Goal: Transaction & Acquisition: Book appointment/travel/reservation

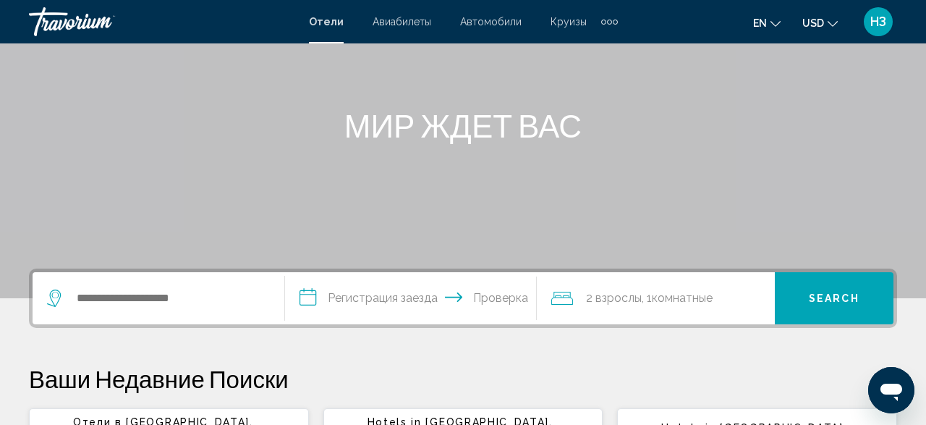
scroll to position [150, 0]
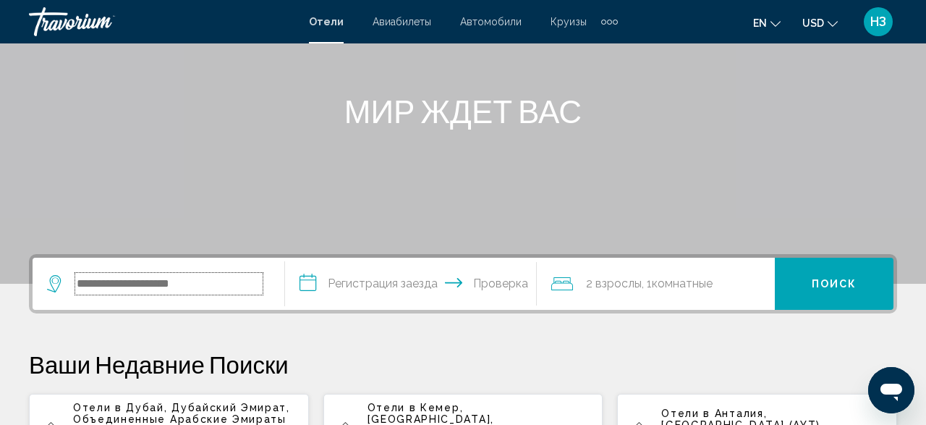
click at [80, 283] on input "Поиск виджет" at bounding box center [168, 284] width 187 height 22
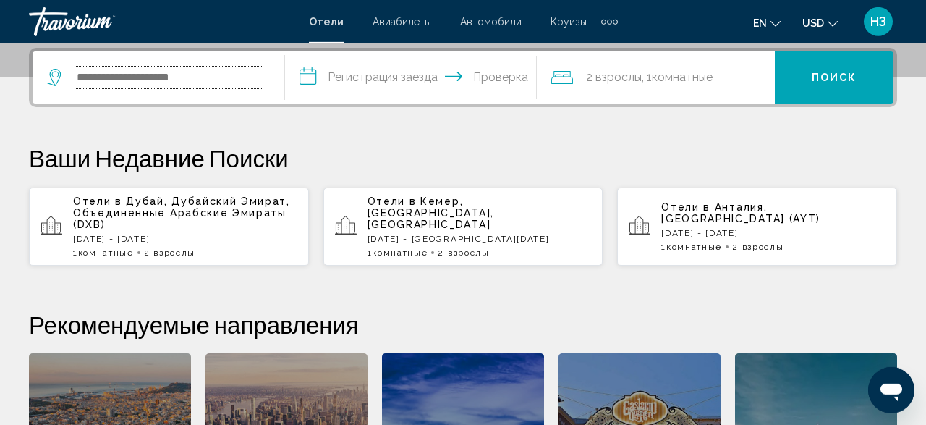
scroll to position [357, 0]
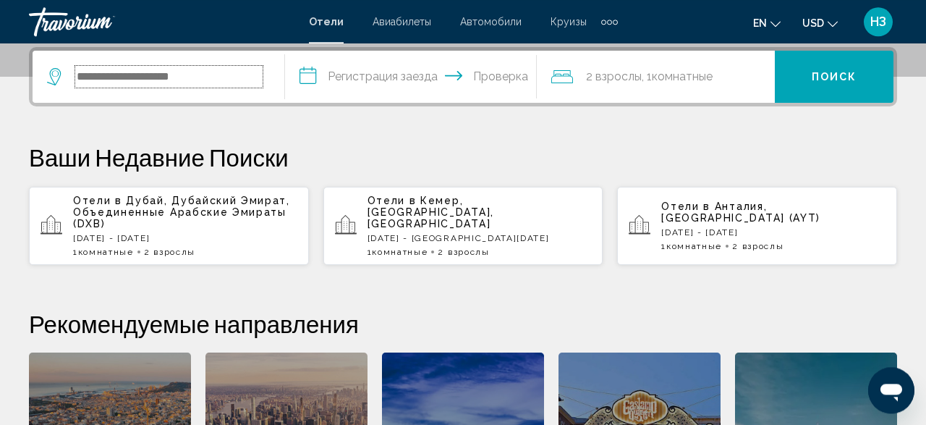
click at [89, 74] on input "Поиск виджет" at bounding box center [168, 77] width 187 height 22
click at [99, 78] on input "**" at bounding box center [168, 77] width 187 height 22
type input "*"
drag, startPoint x: 59, startPoint y: 129, endPoint x: 53, endPoint y: 270, distance: 141.1
click at [53, 270] on div "**********" at bounding box center [463, 308] width 926 height 523
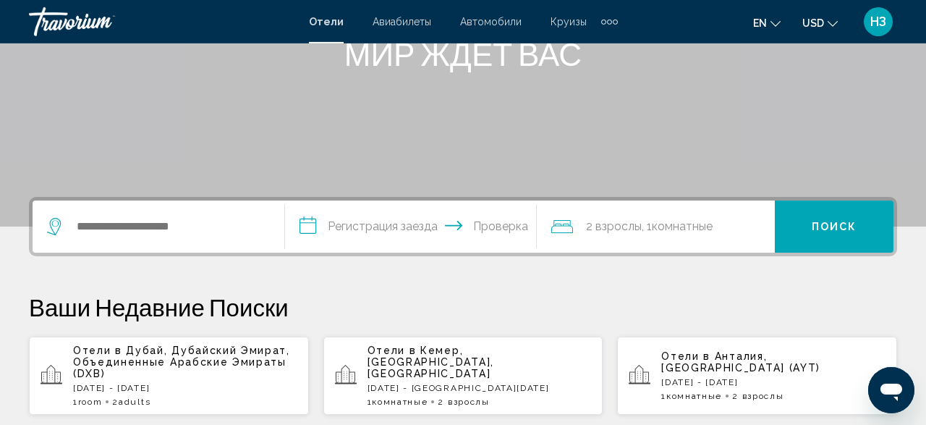
scroll to position [226, 0]
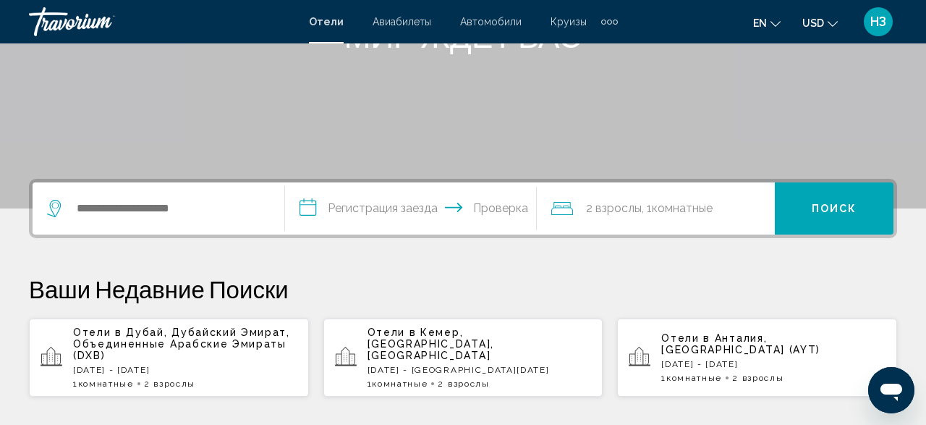
click at [233, 369] on p "[DATE] - [DATE]" at bounding box center [185, 369] width 224 height 10
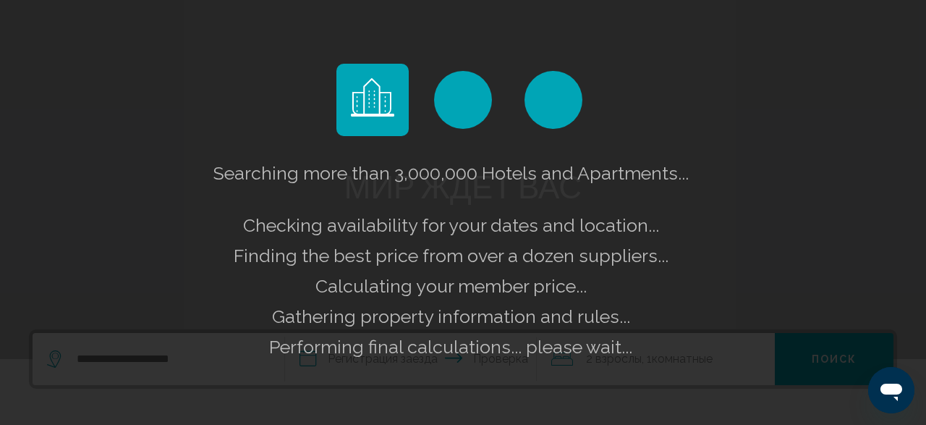
scroll to position [0, 0]
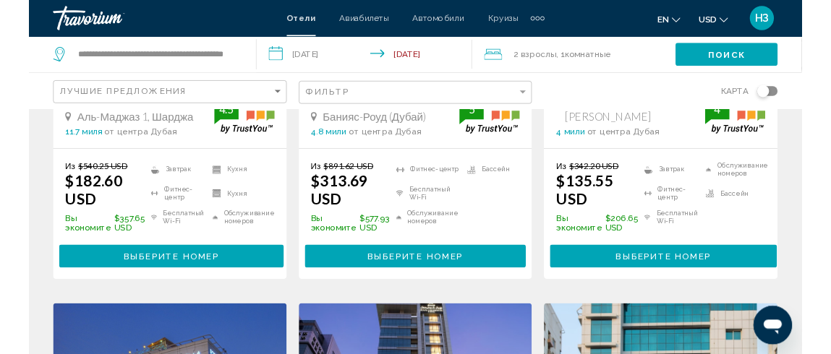
scroll to position [903, 0]
